Goal: Transaction & Acquisition: Purchase product/service

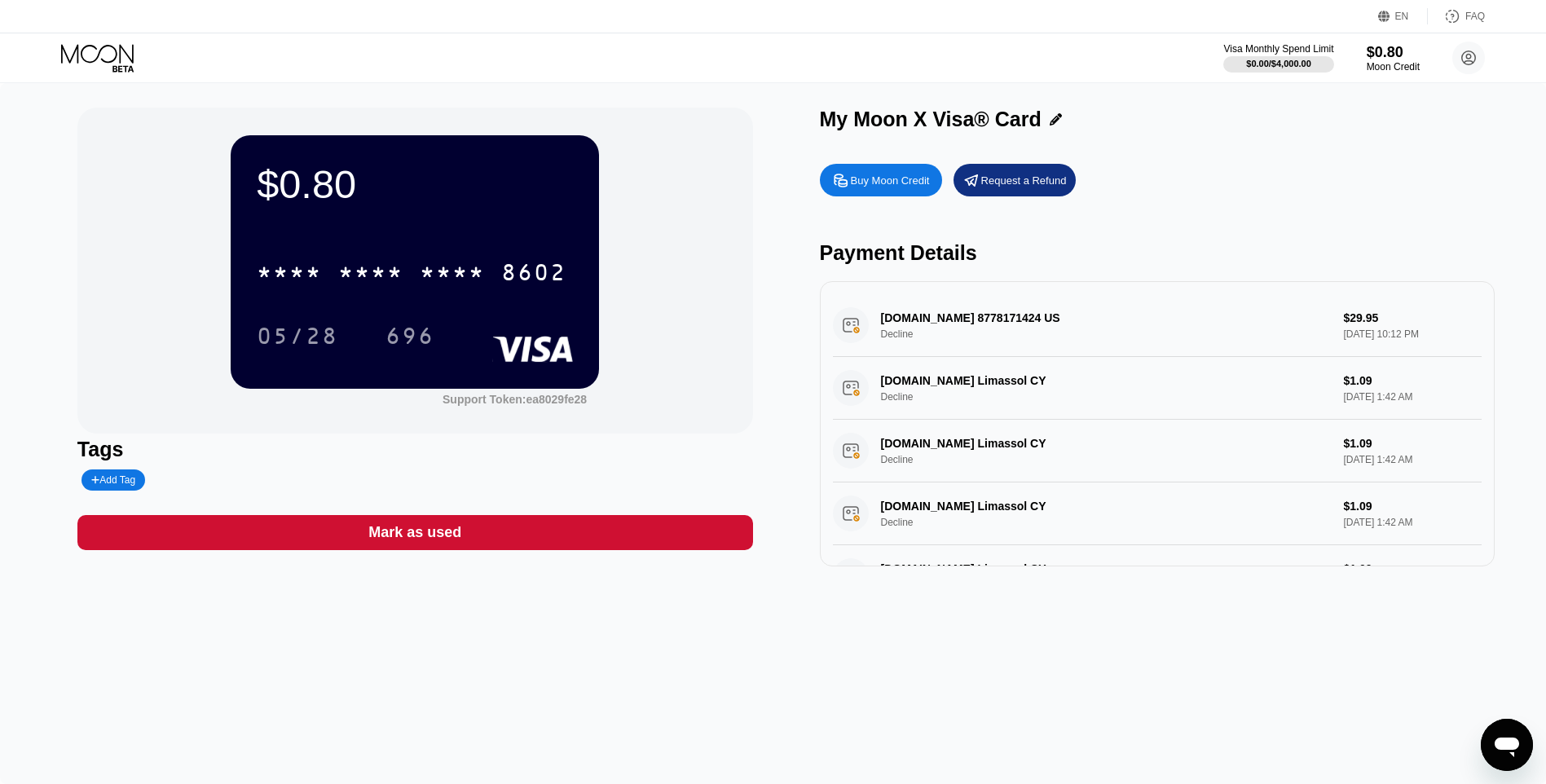
click at [863, 185] on div "Buy Moon Credit" at bounding box center [890, 181] width 79 height 14
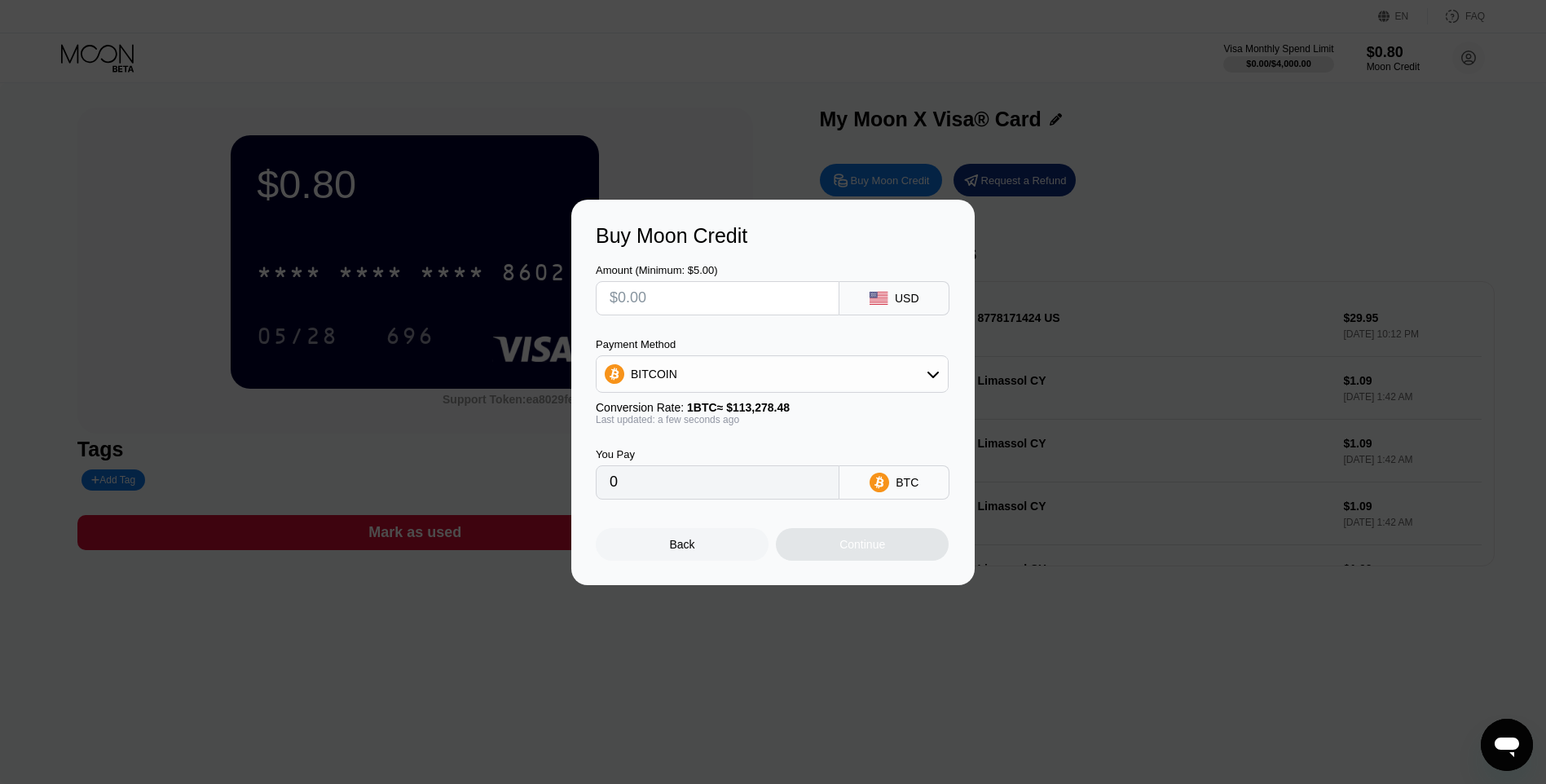
click at [797, 367] on div "BITCOIN" at bounding box center [772, 373] width 351 height 32
click at [744, 449] on div "USDT on TRON" at bounding box center [782, 454] width 307 height 13
type input "0.00"
click at [692, 301] on input "text" at bounding box center [717, 297] width 216 height 32
type input "$1"
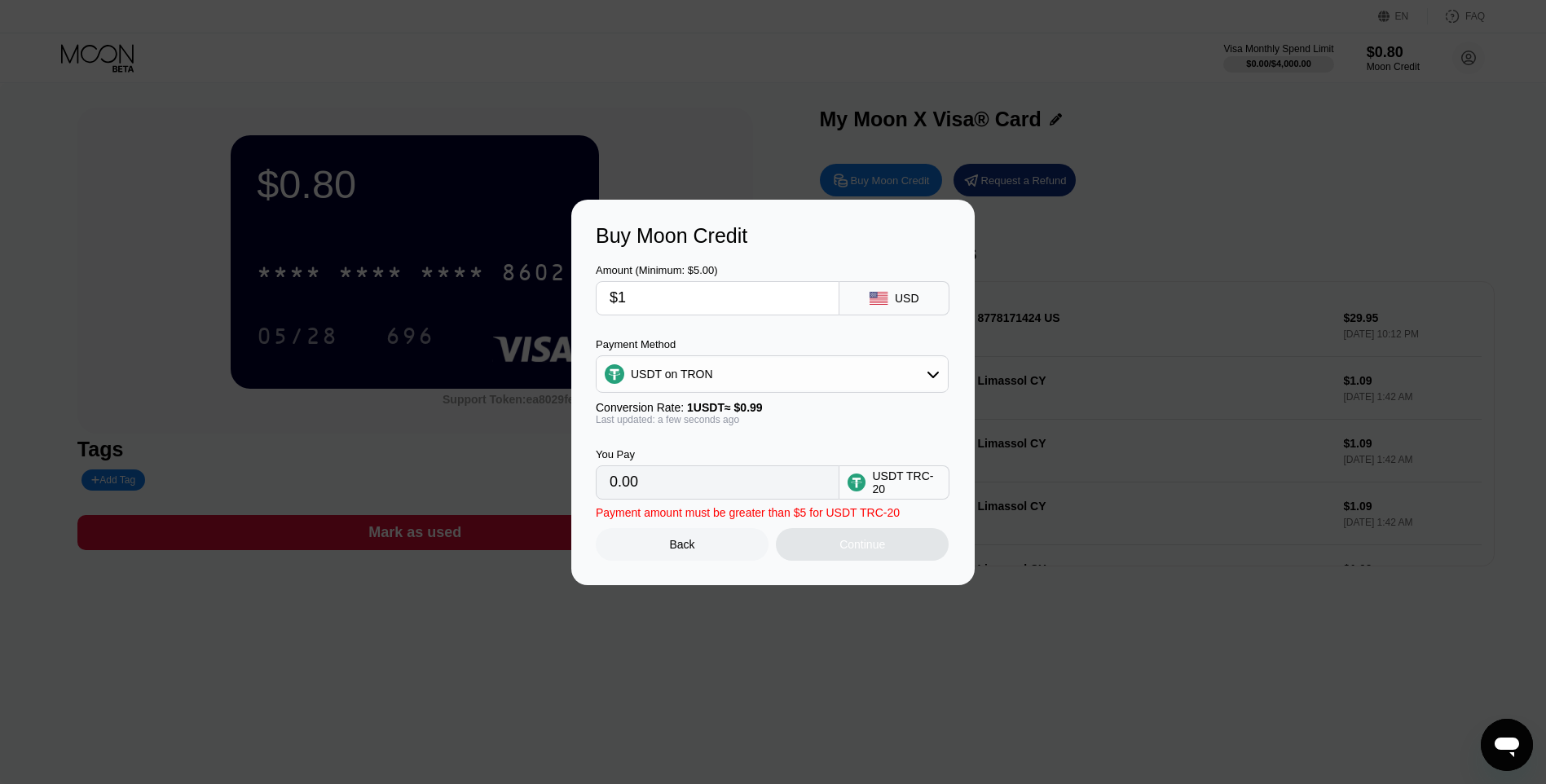
type input "1.01"
type input "$15"
type input "15.15"
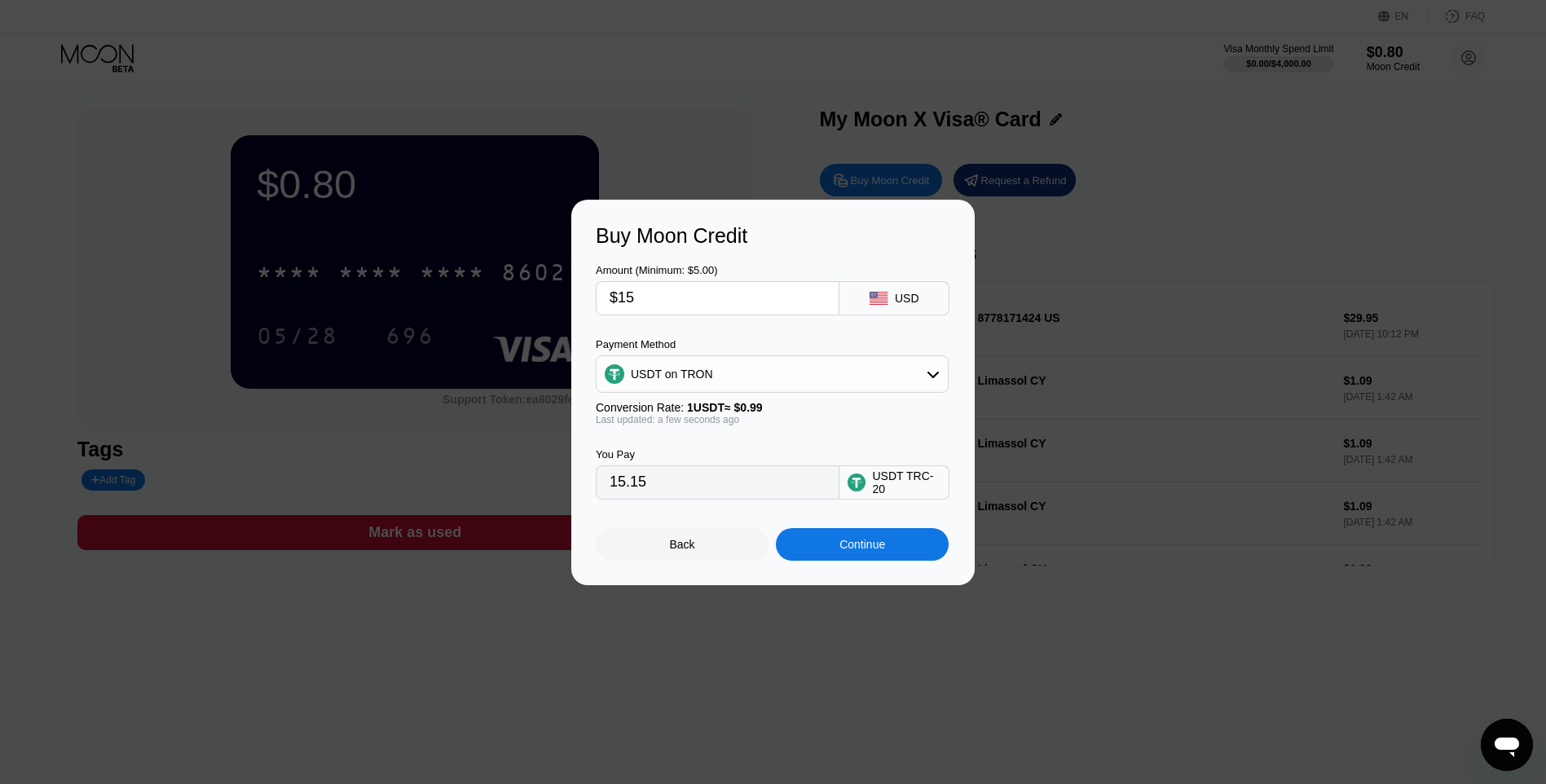
type input "$15"
click at [833, 541] on div "Continue" at bounding box center [862, 543] width 173 height 32
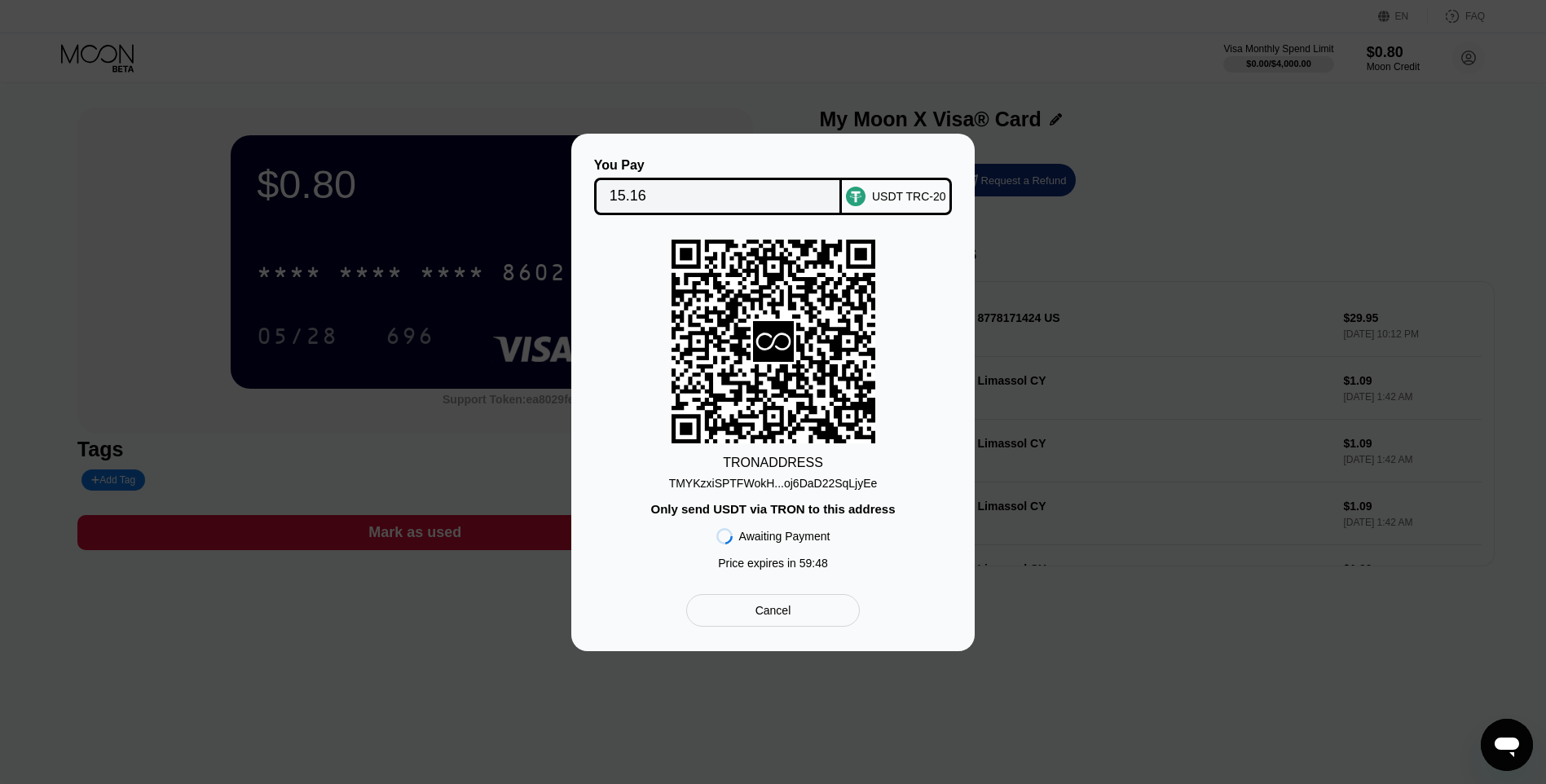
click at [816, 482] on div "TMYKzxiSPTFWokH...oj6DaD22SqLjyEe" at bounding box center [773, 482] width 209 height 13
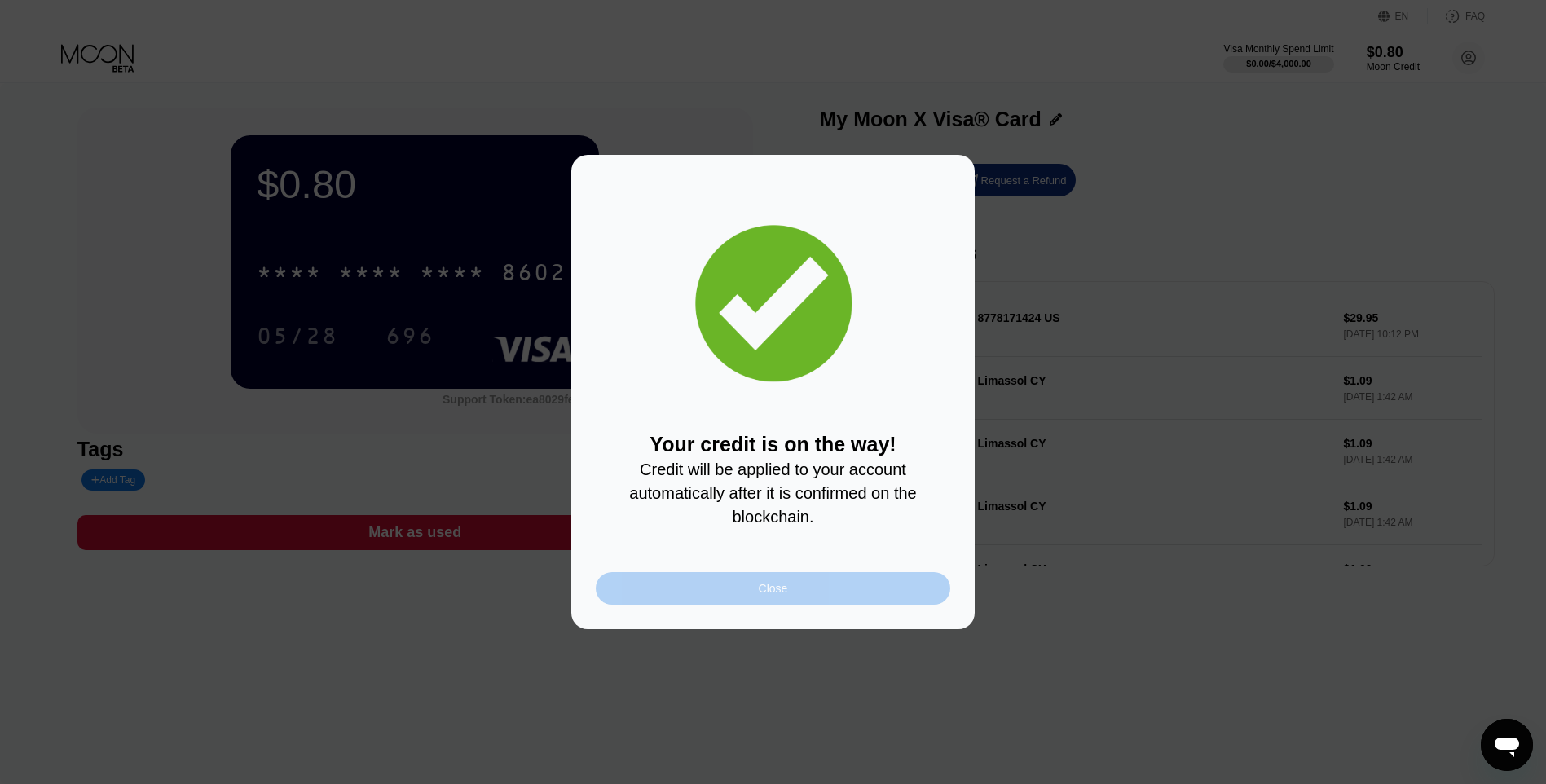
click at [810, 586] on div "Close" at bounding box center [773, 588] width 355 height 32
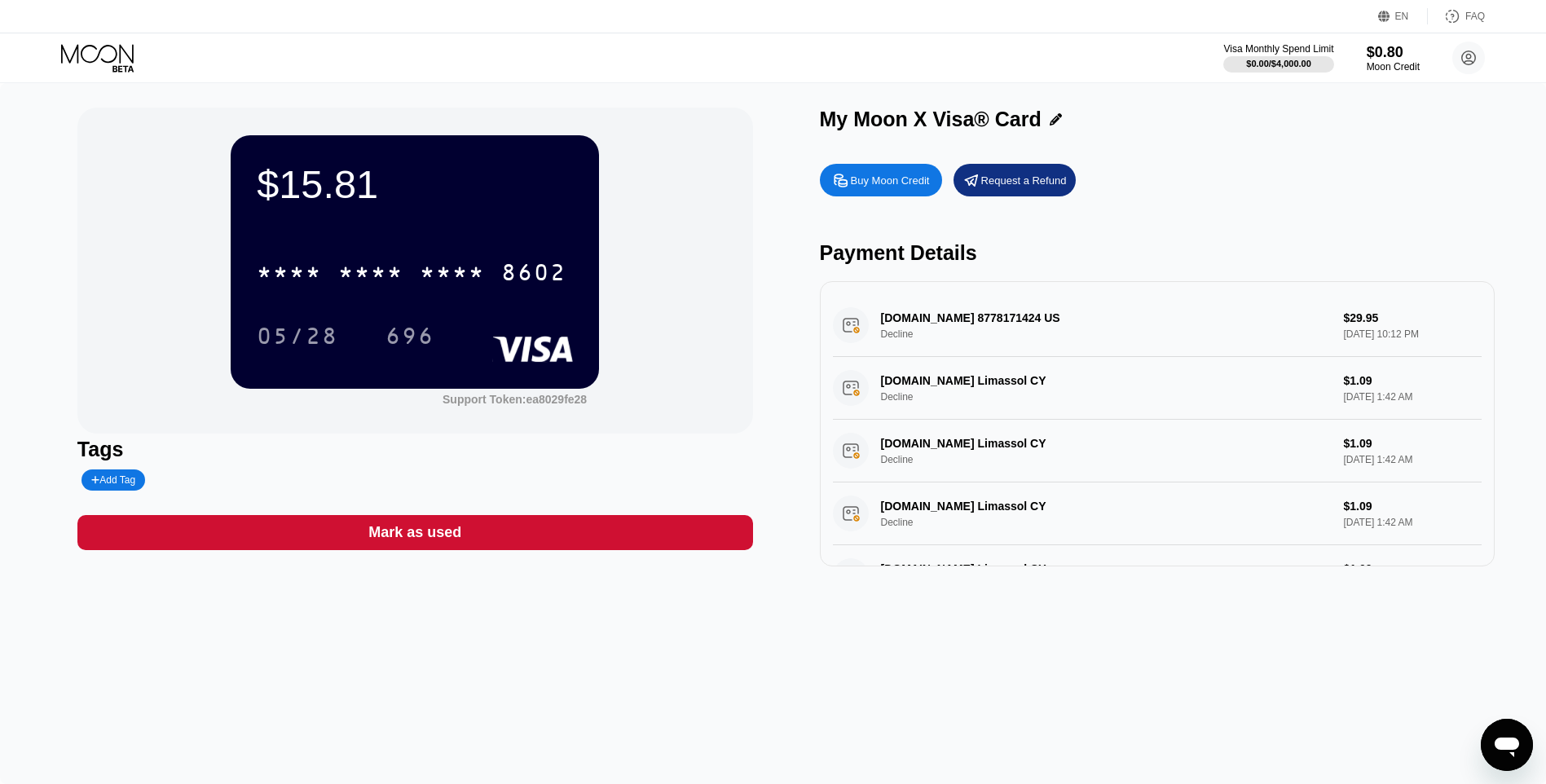
click at [317, 283] on div "* * * *" at bounding box center [289, 275] width 65 height 26
click at [413, 275] on div "* * * * * * * * * * * * 8602" at bounding box center [411, 272] width 330 height 41
